Goal: Transaction & Acquisition: Purchase product/service

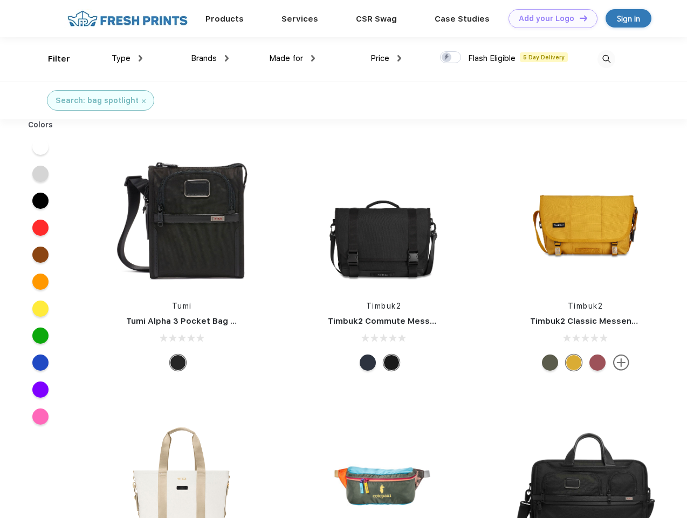
click at [549, 18] on link "Add your Logo Design Tool" at bounding box center [553, 18] width 89 height 19
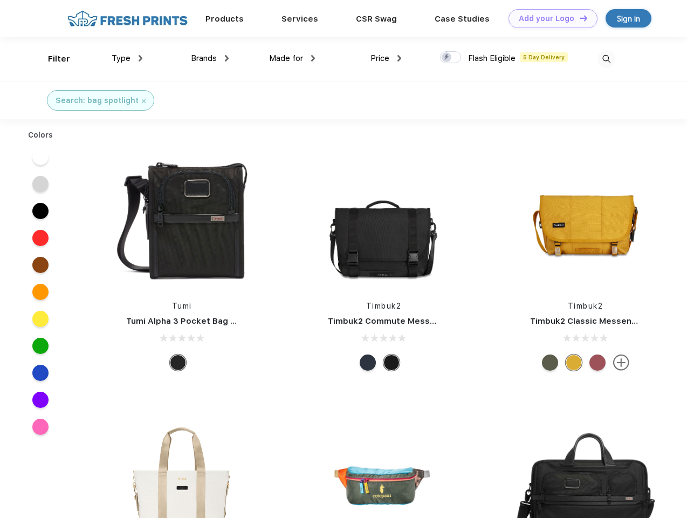
click at [0, 0] on div "Design Tool" at bounding box center [0, 0] width 0 height 0
click at [579, 18] on link "Add your Logo Design Tool" at bounding box center [553, 18] width 89 height 19
click at [52, 59] on div "Filter" at bounding box center [59, 59] width 22 height 12
click at [127, 58] on span "Type" at bounding box center [121, 58] width 19 height 10
click at [210, 58] on span "Brands" at bounding box center [204, 58] width 26 height 10
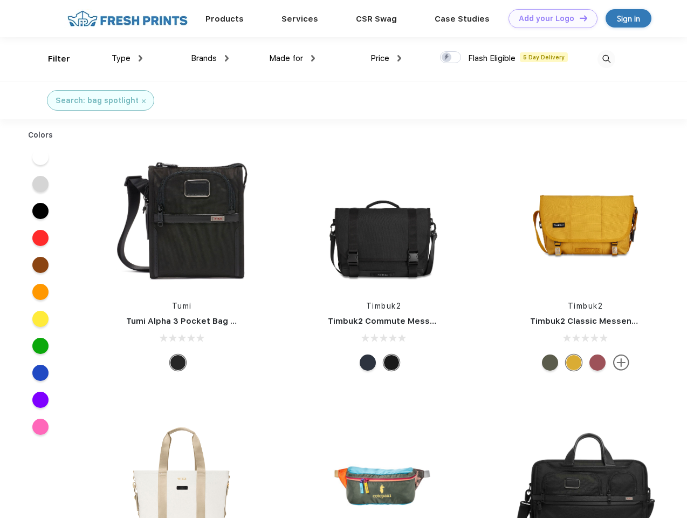
click at [292, 58] on span "Made for" at bounding box center [286, 58] width 34 height 10
click at [386, 58] on span "Price" at bounding box center [380, 58] width 19 height 10
click at [451, 58] on div at bounding box center [450, 57] width 21 height 12
click at [447, 58] on input "checkbox" at bounding box center [443, 54] width 7 height 7
click at [607, 59] on img at bounding box center [607, 59] width 18 height 18
